Goal: Information Seeking & Learning: Learn about a topic

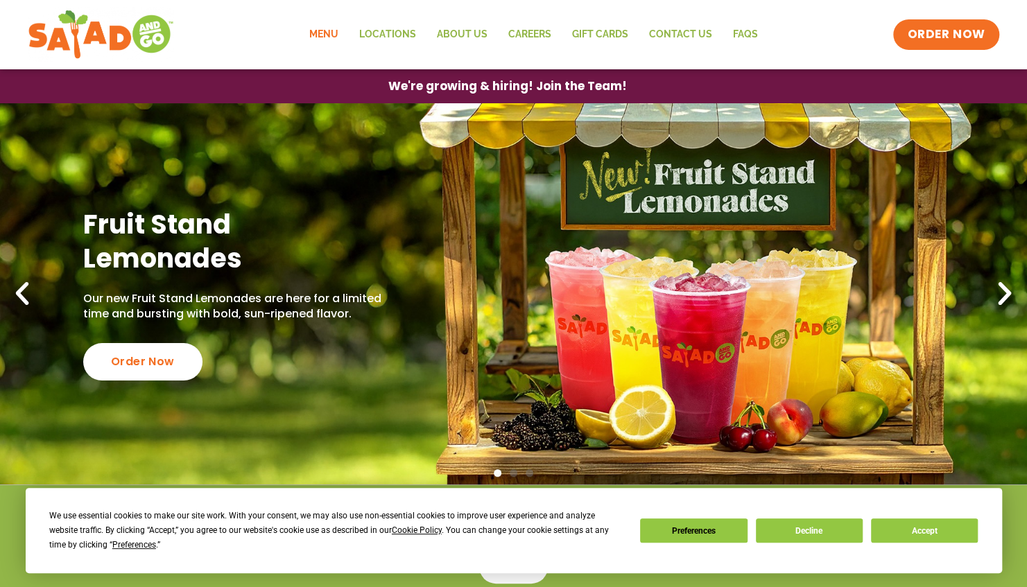
click at [324, 36] on link "Menu" at bounding box center [324, 35] width 50 height 32
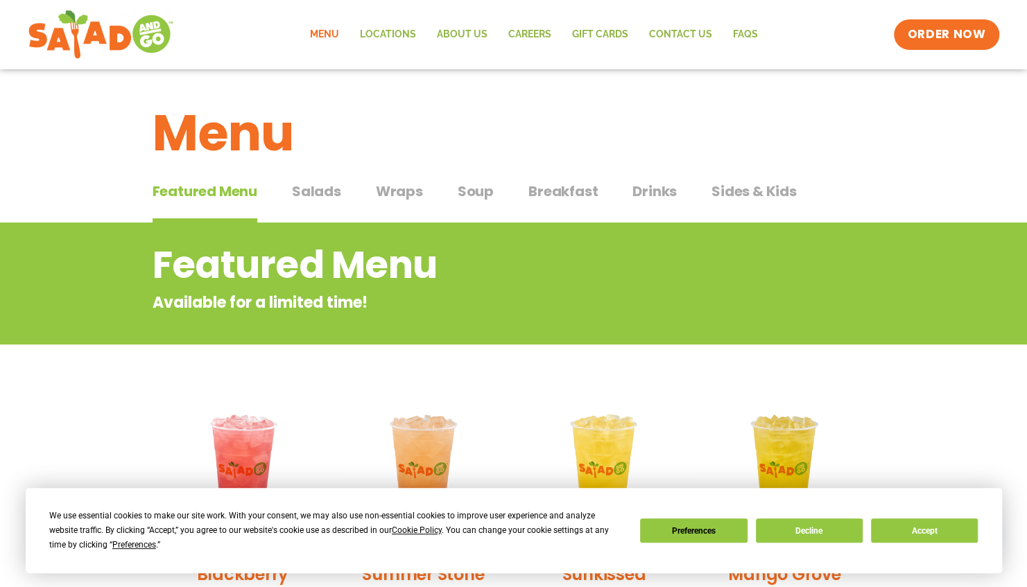
click at [315, 189] on span "Salads" at bounding box center [316, 191] width 49 height 21
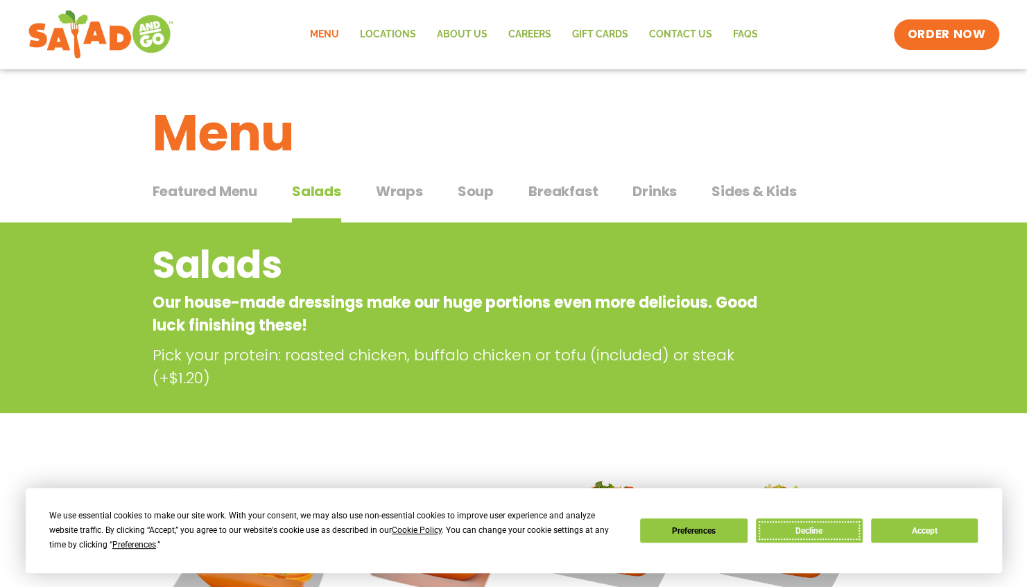
click at [819, 526] on button "Decline" at bounding box center [809, 531] width 107 height 24
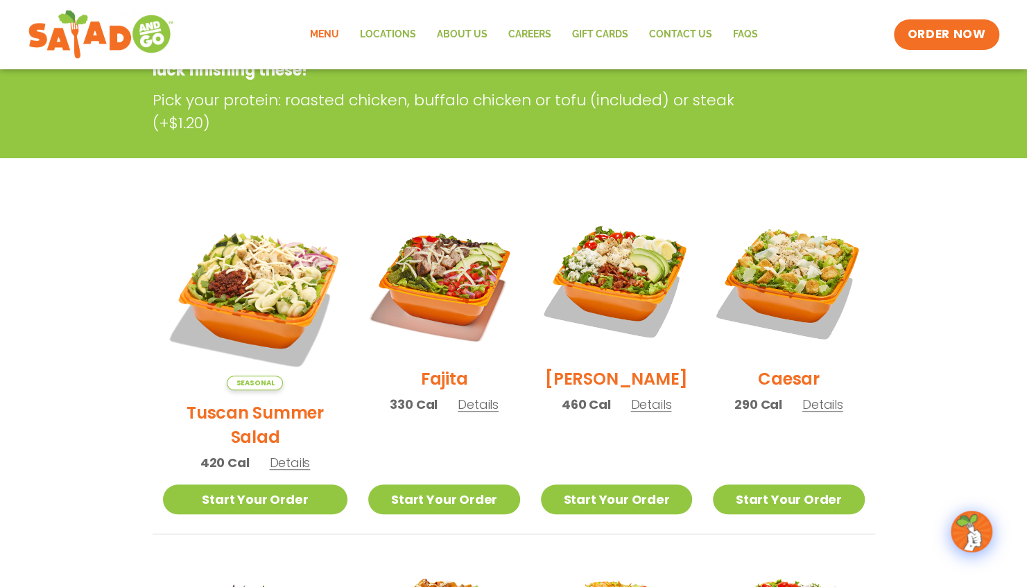
scroll to position [277, 0]
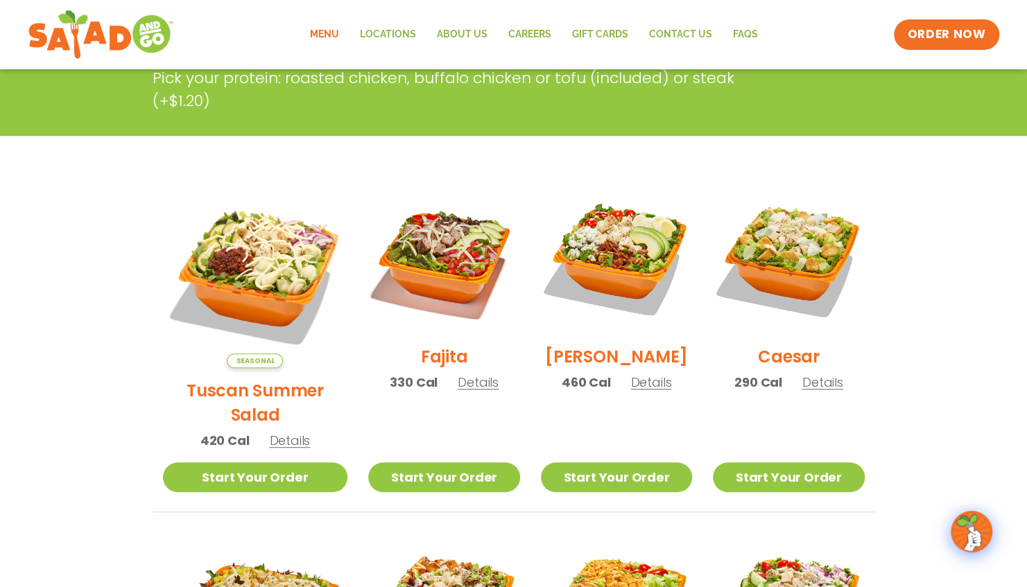
click at [278, 432] on span "Details" at bounding box center [289, 440] width 41 height 17
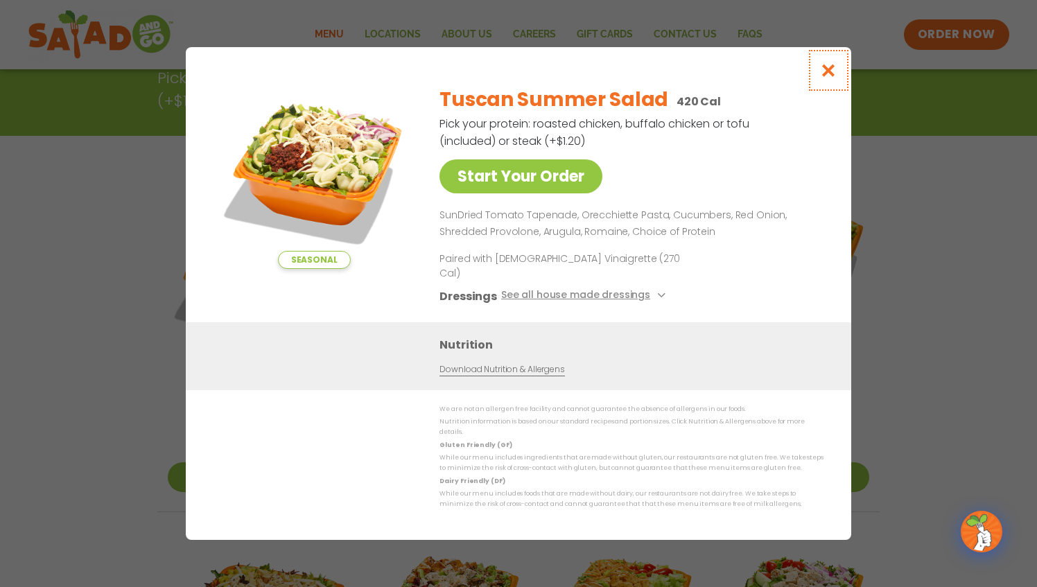
click at [826, 78] on icon "Close modal" at bounding box center [828, 70] width 17 height 15
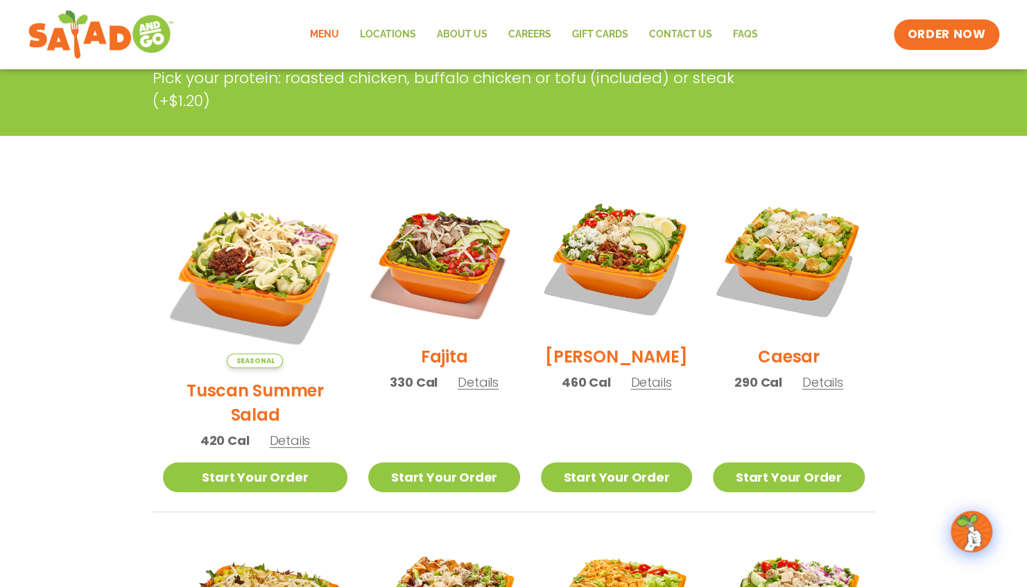
click at [458, 391] on span "Details" at bounding box center [478, 382] width 41 height 17
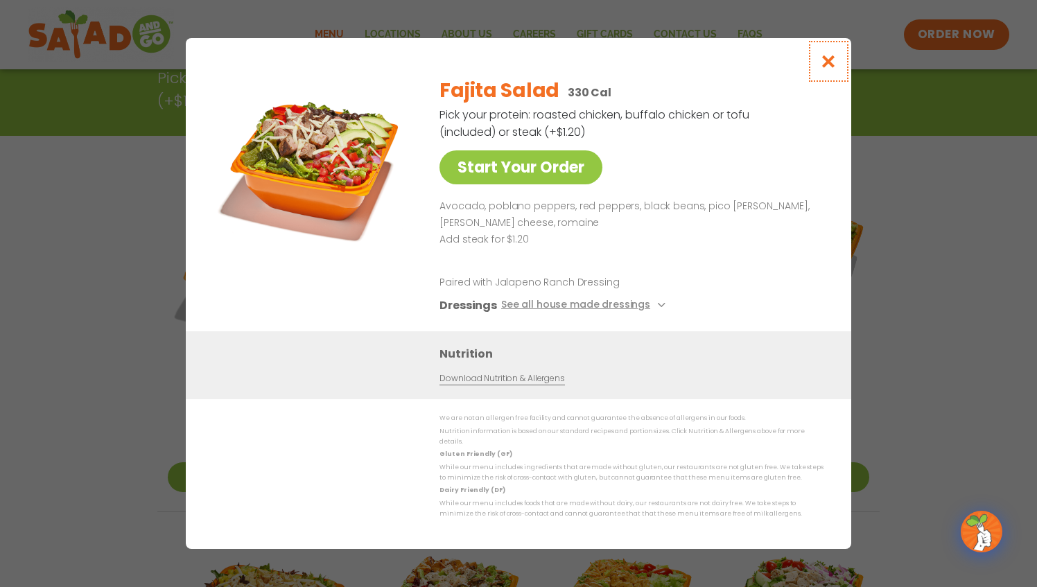
click at [829, 61] on icon "Close modal" at bounding box center [828, 61] width 17 height 15
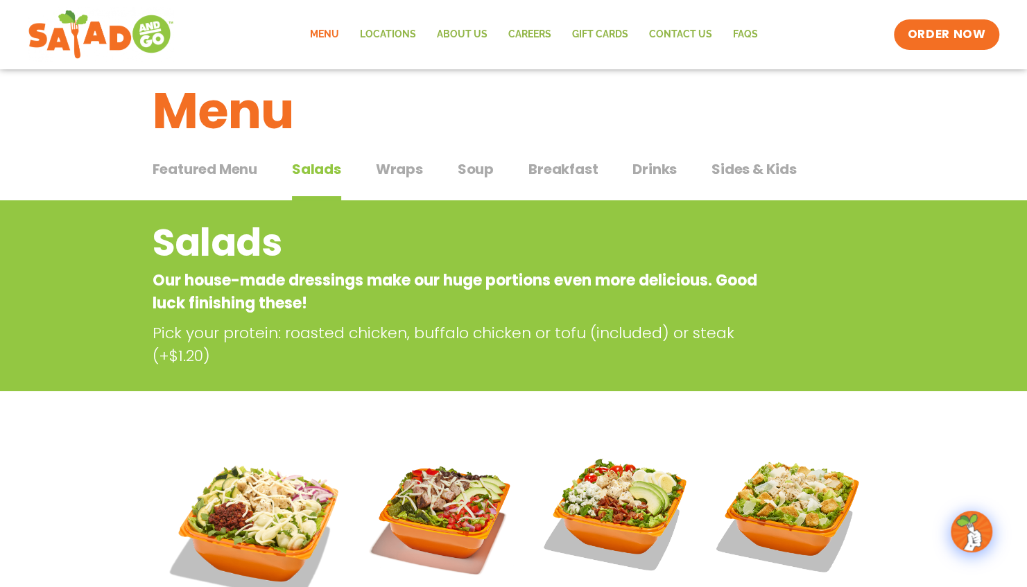
scroll to position [0, 0]
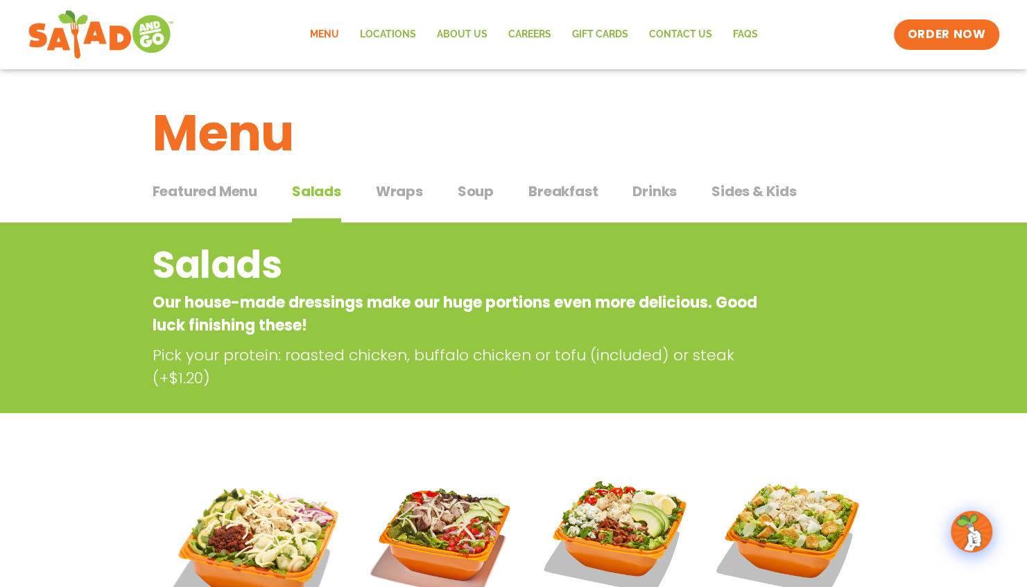
click at [405, 190] on span "Wraps" at bounding box center [399, 191] width 47 height 21
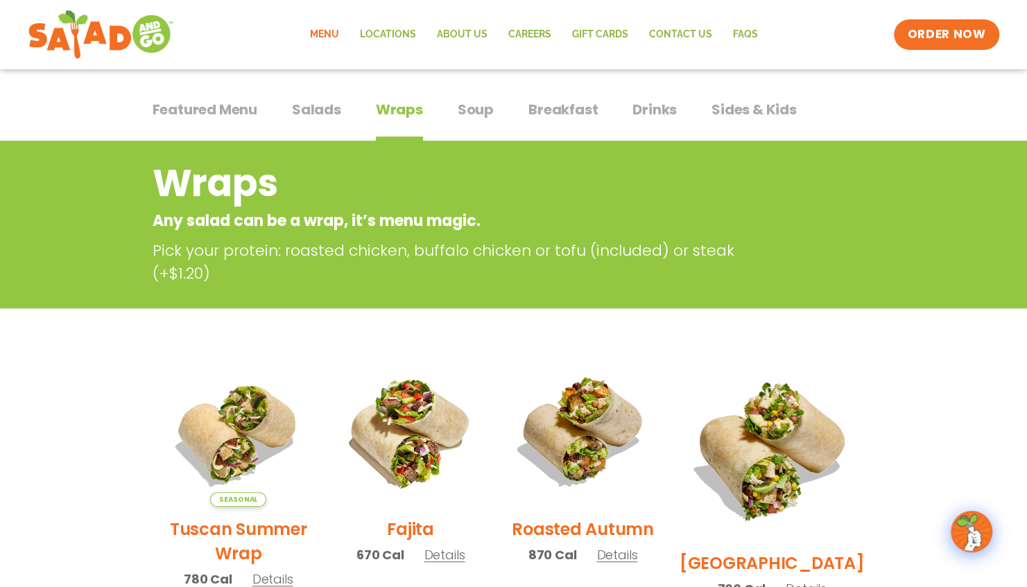
scroll to position [69, 0]
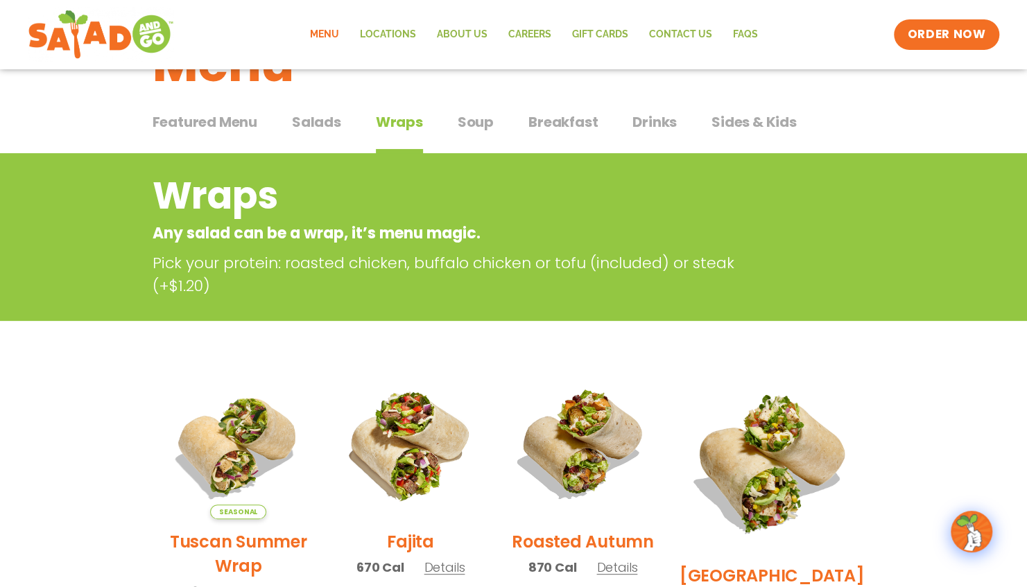
click at [466, 121] on span "Soup" at bounding box center [476, 122] width 36 height 21
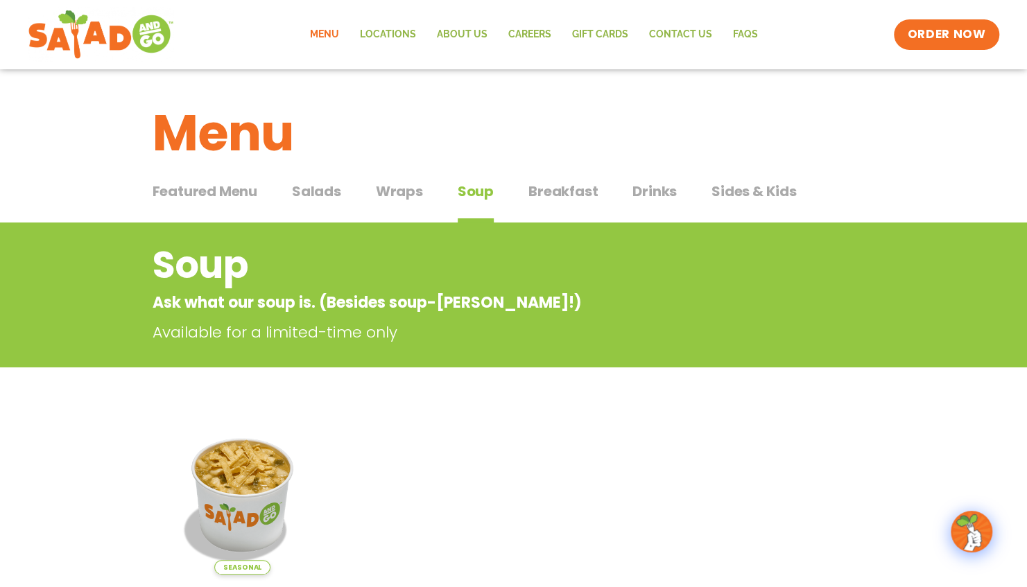
click at [399, 187] on span "Wraps" at bounding box center [399, 191] width 47 height 21
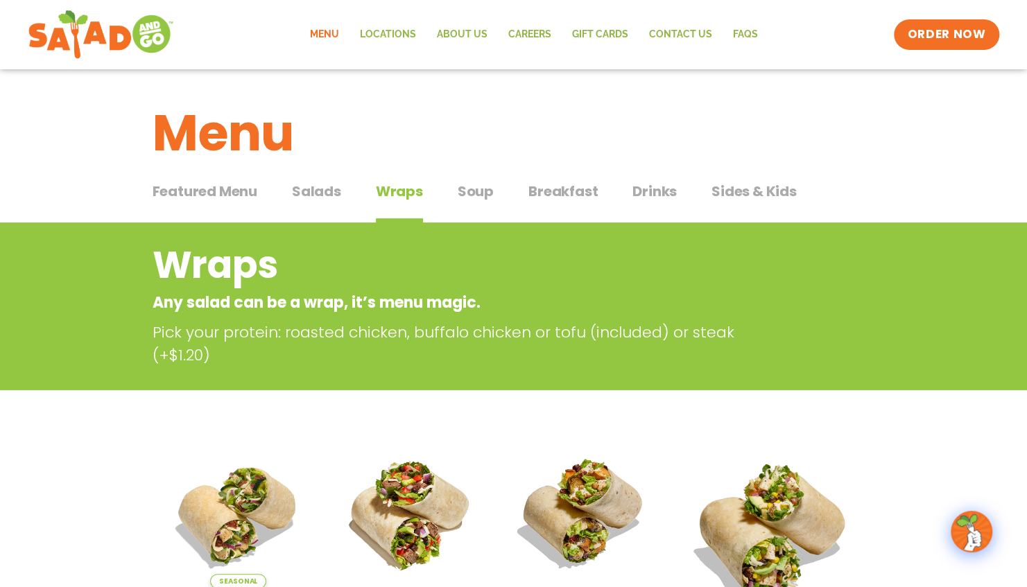
click at [313, 193] on span "Salads" at bounding box center [316, 191] width 49 height 21
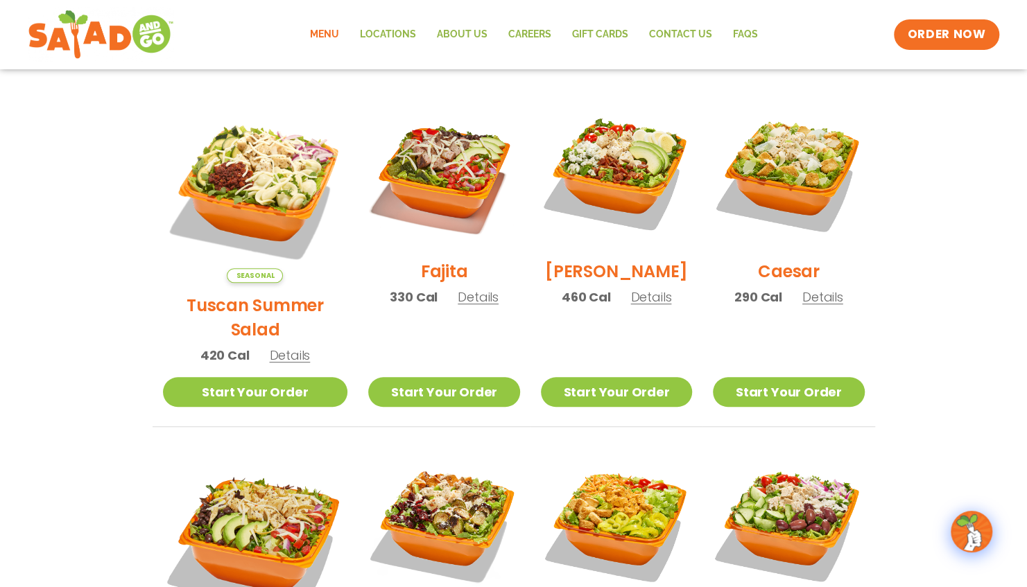
scroll to position [347, 0]
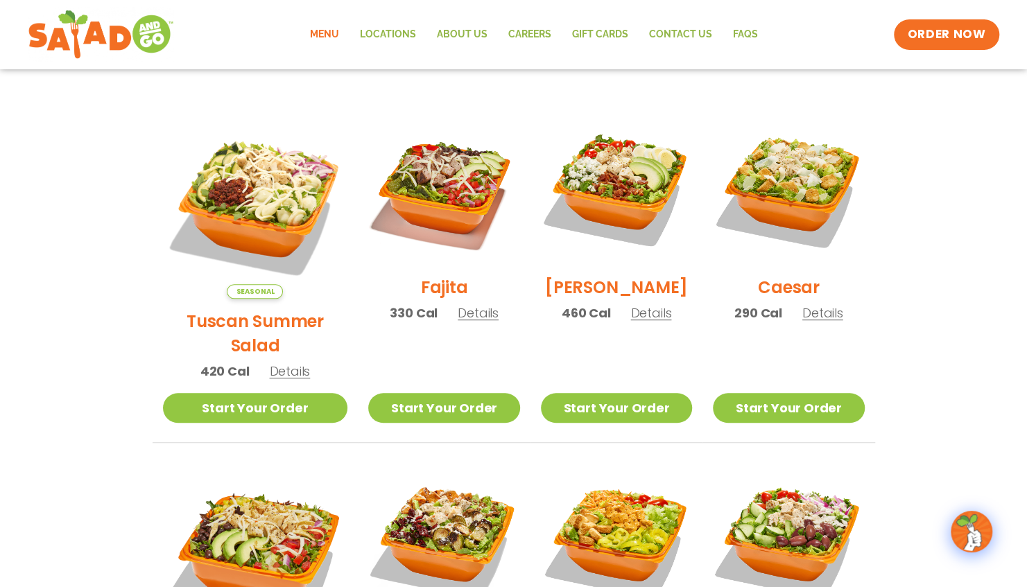
click at [463, 319] on span "Details" at bounding box center [478, 312] width 41 height 17
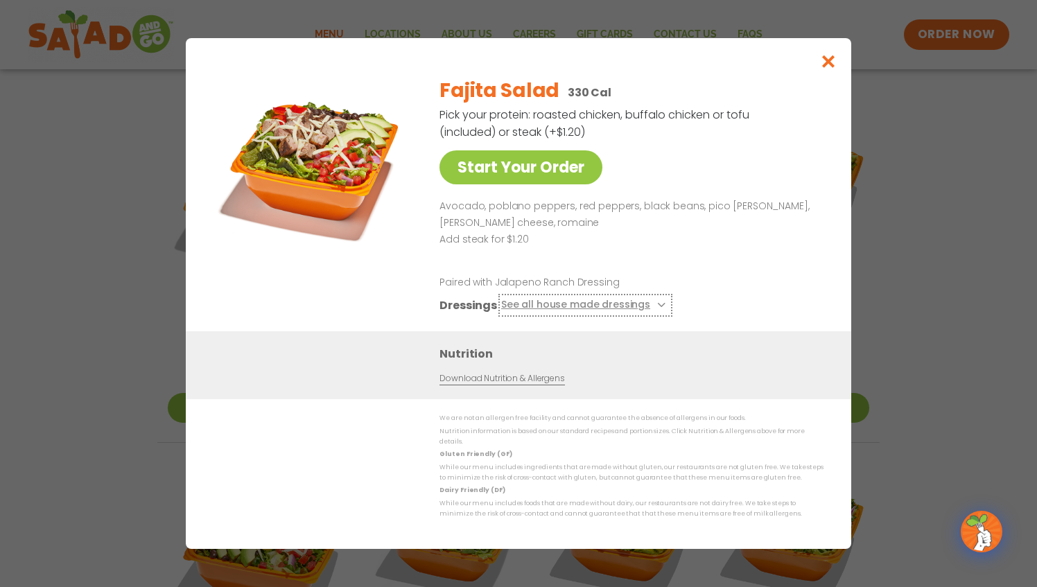
click at [657, 308] on icon at bounding box center [660, 305] width 6 height 6
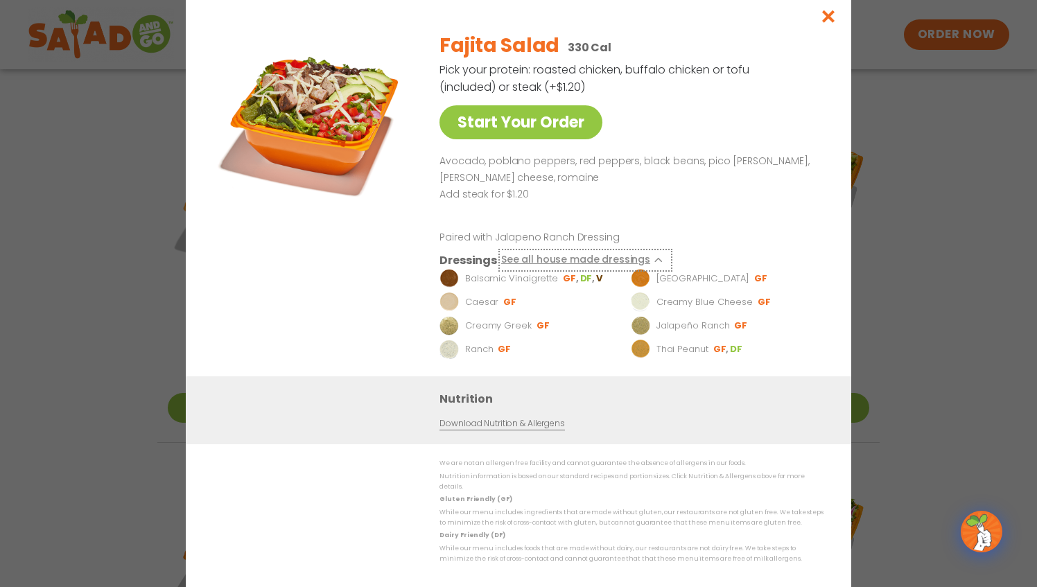
click at [657, 263] on icon at bounding box center [660, 260] width 6 height 6
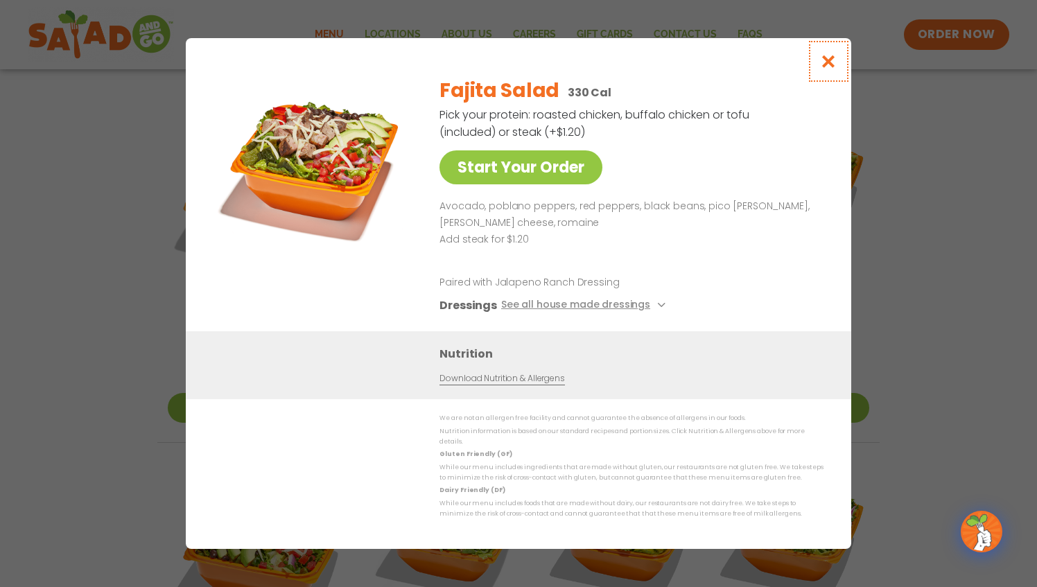
click at [828, 61] on icon "Close modal" at bounding box center [828, 61] width 17 height 15
